Goal: Communication & Community: Answer question/provide support

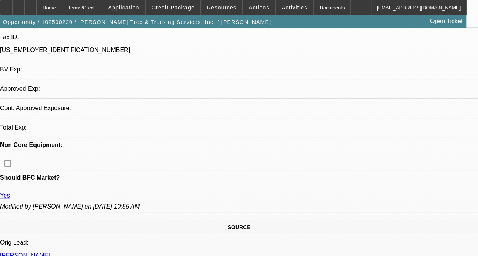
select select "0"
select select "2"
select select "0.1"
select select "4"
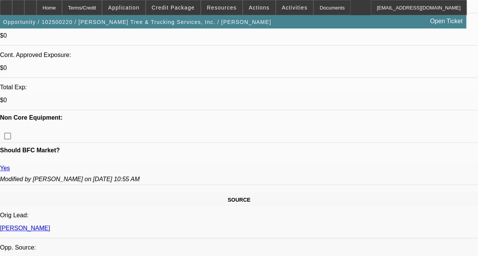
scroll to position [266, 0]
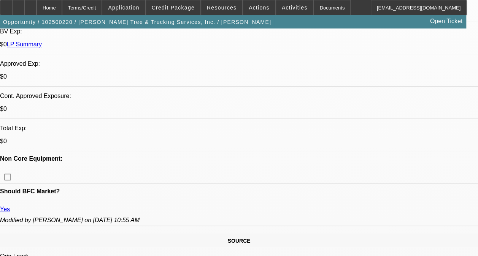
radio input "true"
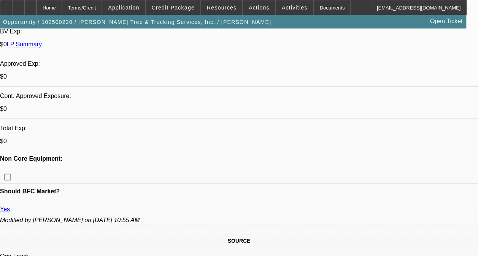
scroll to position [90, 0]
type textarea "THIS IS A DISC-SVC DEAL ON ONGOING ACH. NO ISSUES WITH PAYMENTS AND NO NSF'S. H…"
radio input "true"
